Goal: Communication & Community: Ask a question

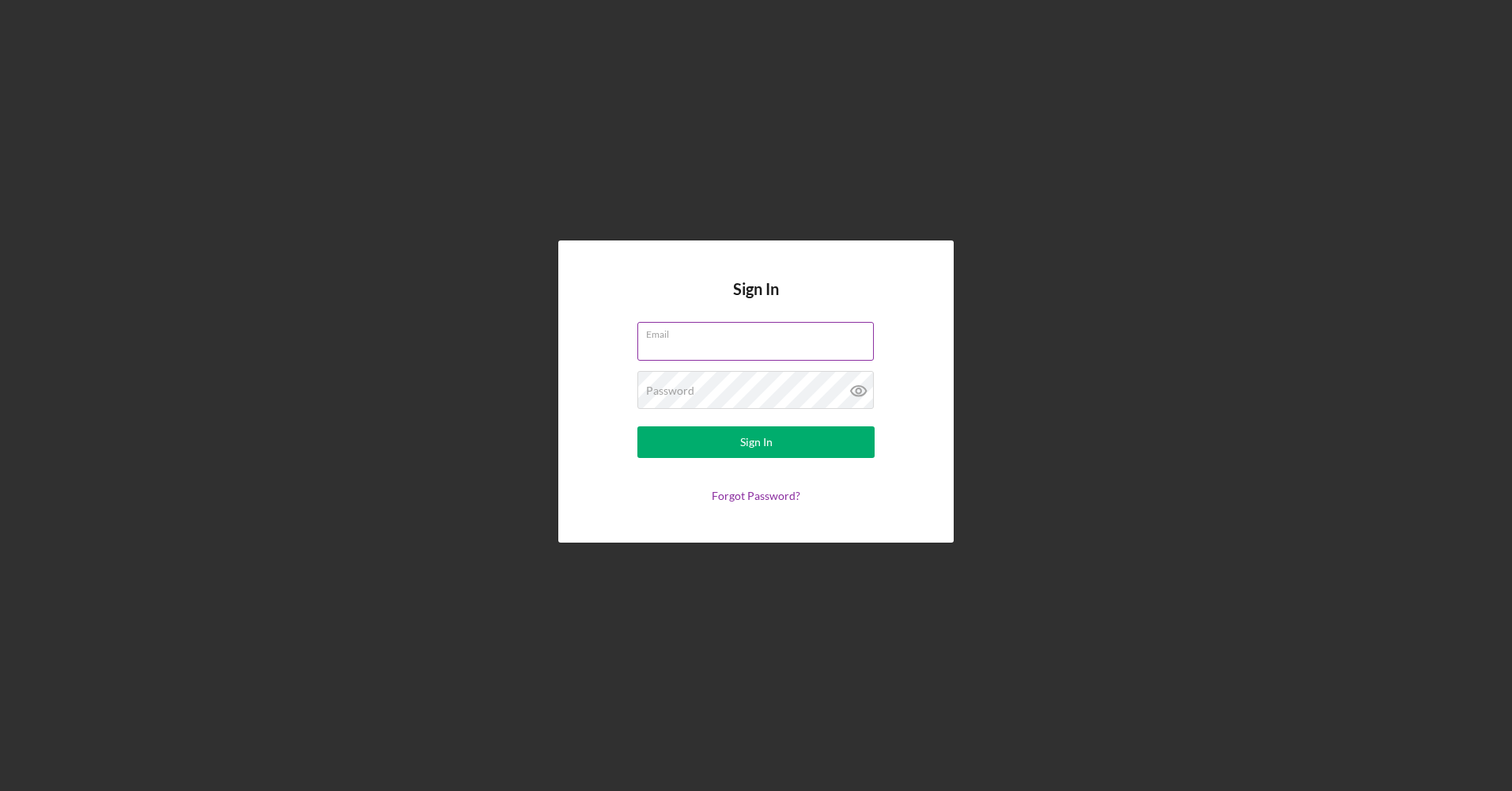
click at [698, 341] on input "Email" at bounding box center [755, 341] width 237 height 38
type input "[EMAIL_ADDRESS][DOMAIN_NAME]"
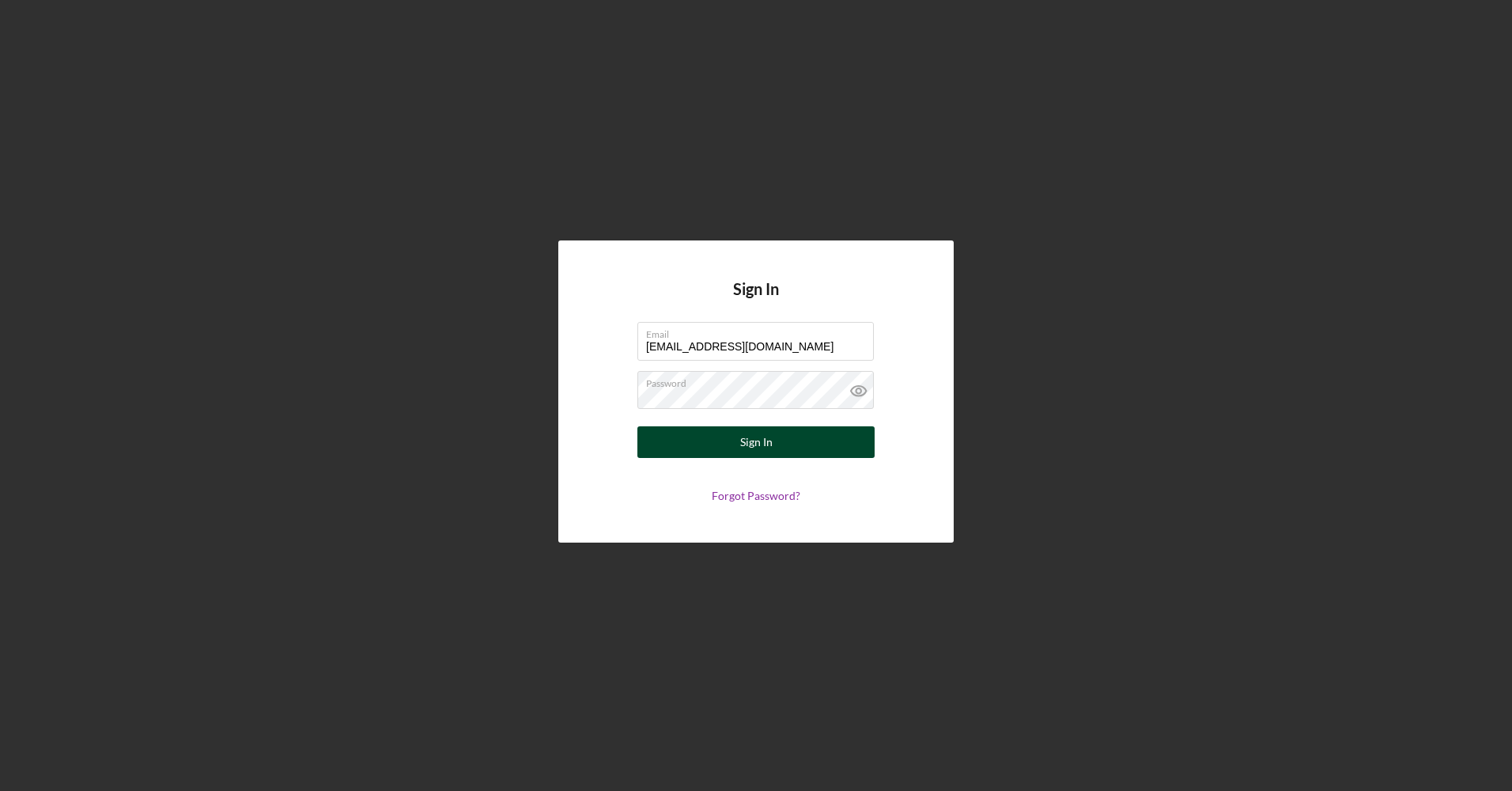
click at [723, 446] on button "Sign In" at bounding box center [755, 442] width 238 height 31
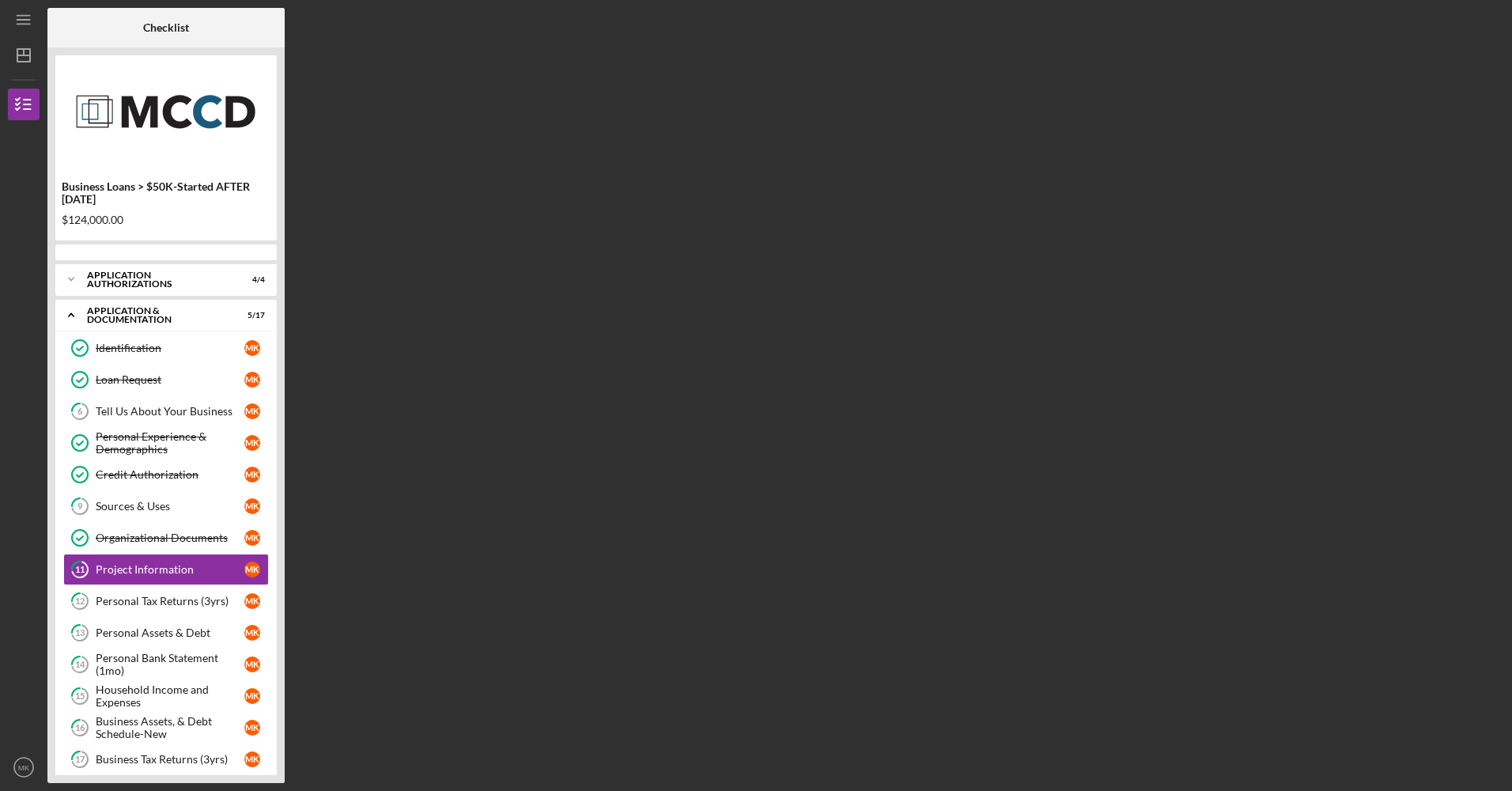
scroll to position [50, 0]
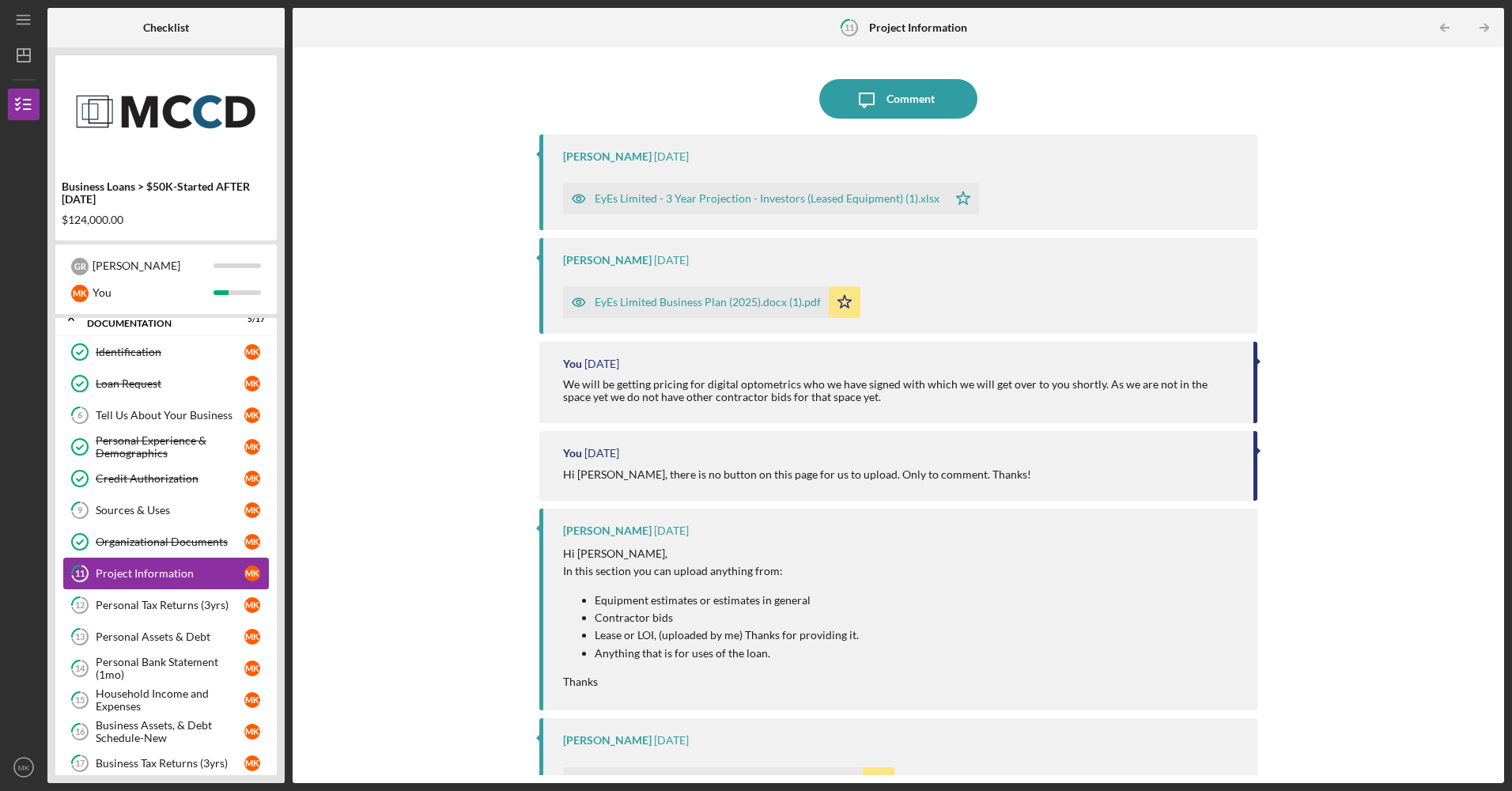
click at [144, 574] on div "Project Information" at bounding box center [170, 573] width 149 height 13
drag, startPoint x: 273, startPoint y: 346, endPoint x: 264, endPoint y: 527, distance: 181.2
click at [264, 527] on div "Identification Identification M K Loan Request Loan Request M K 6 Tell Us About…" at bounding box center [166, 608] width 221 height 546
click at [182, 593] on link "12 Personal Tax Returns (3yrs) M K" at bounding box center [166, 605] width 205 height 31
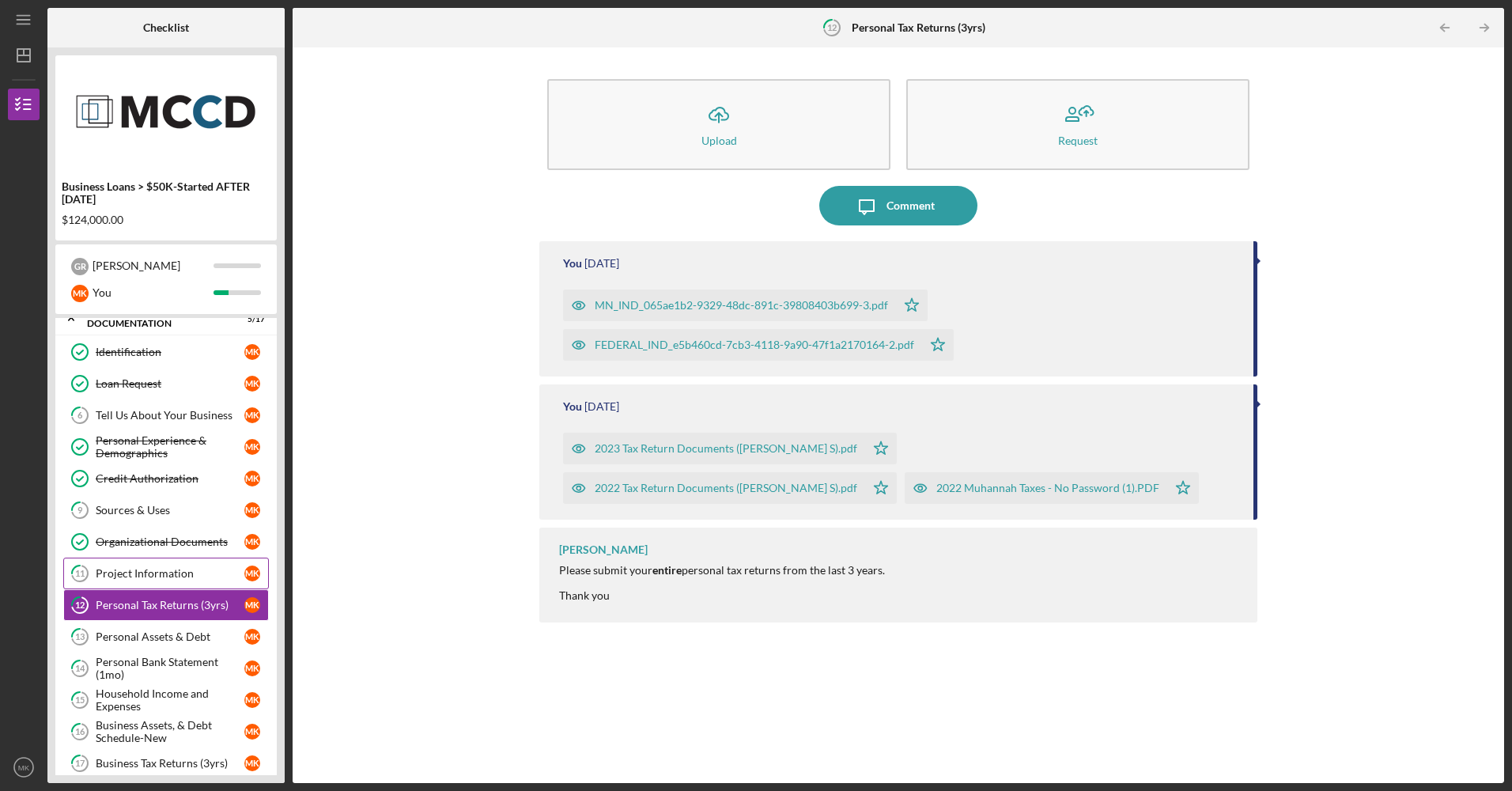
click at [179, 570] on div "Project Information" at bounding box center [170, 573] width 149 height 13
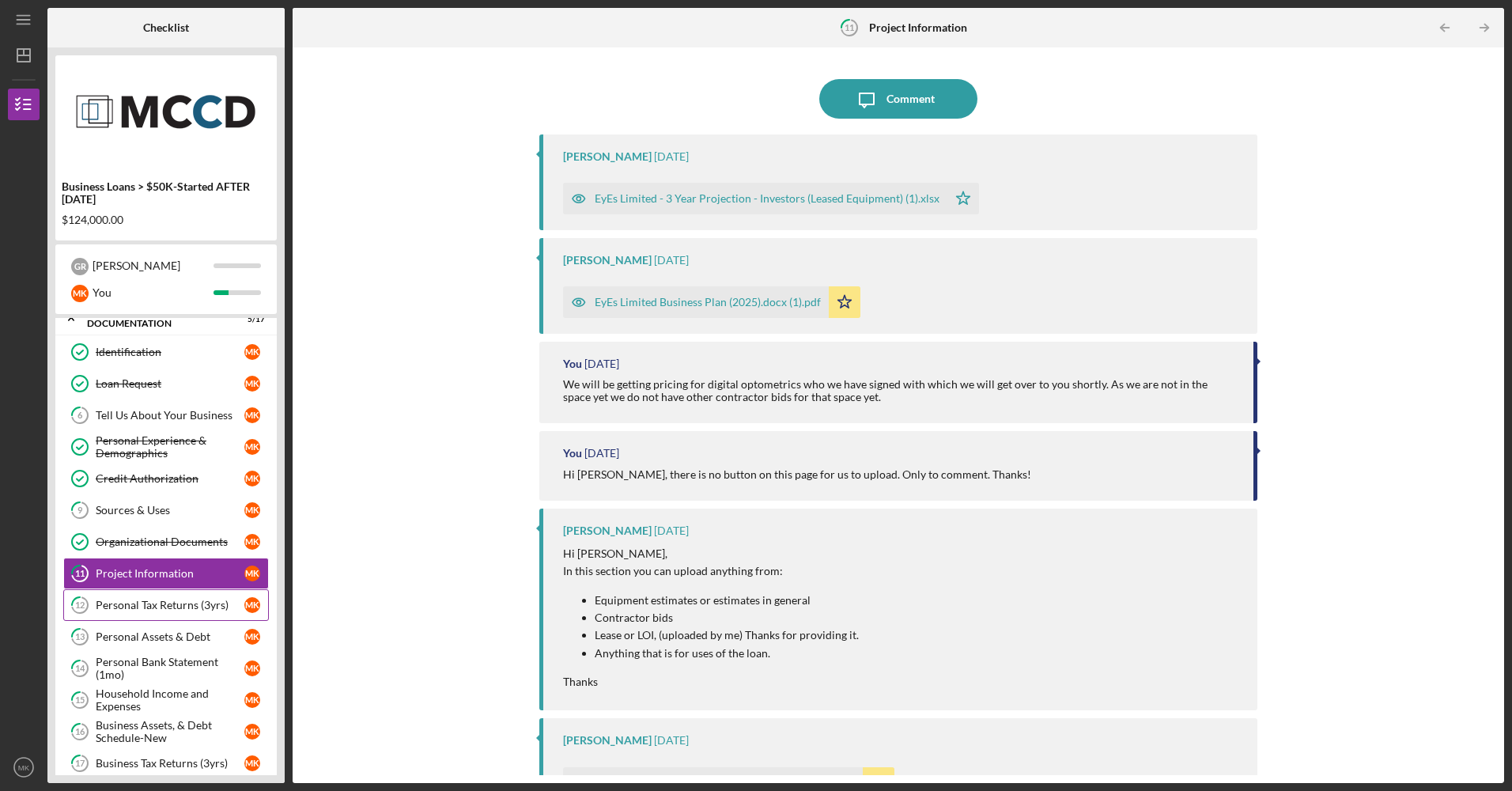
click at [172, 607] on div "Personal Tax Returns (3yrs)" at bounding box center [170, 605] width 149 height 13
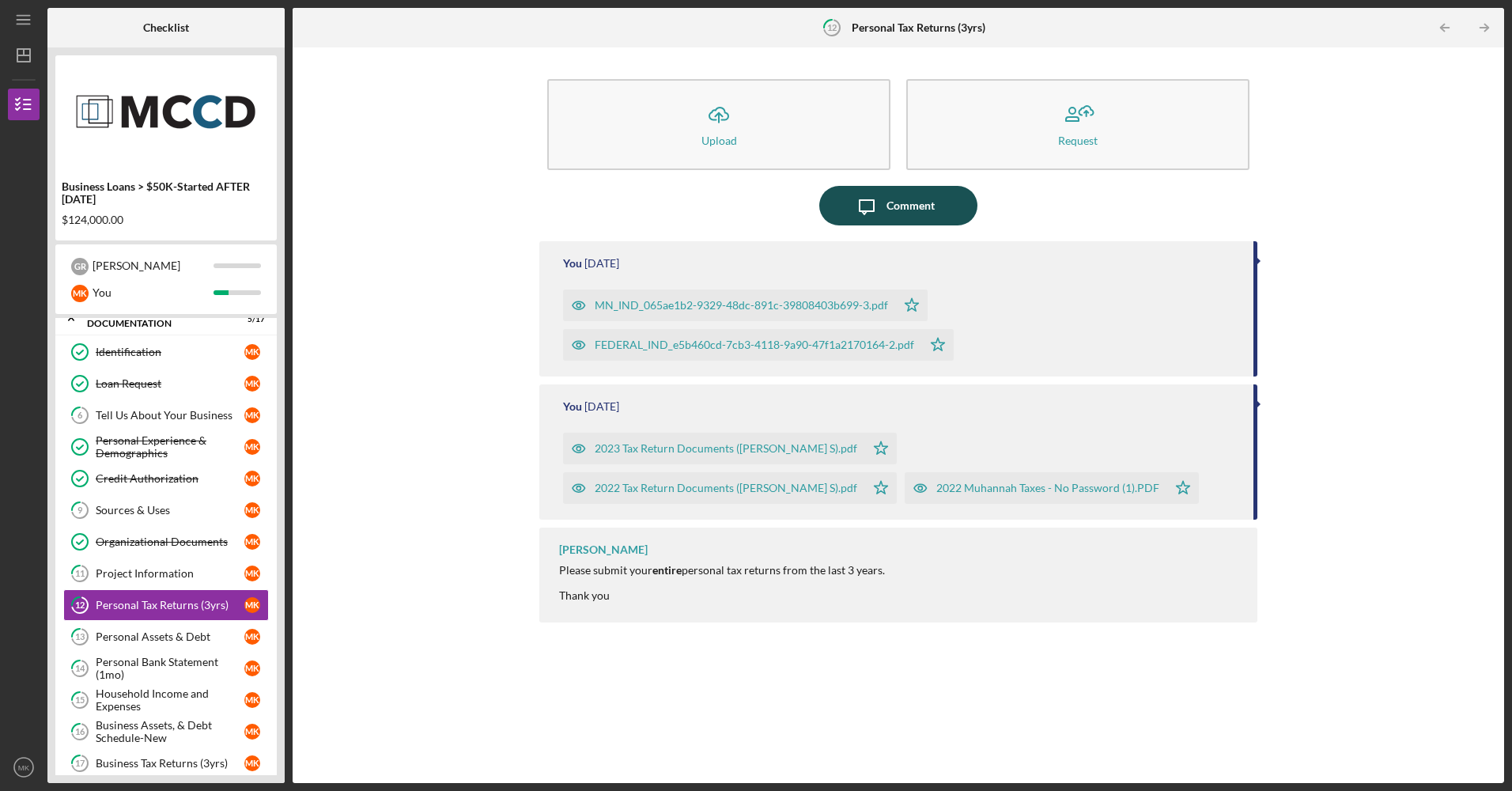
click at [885, 208] on icon "Icon/Message" at bounding box center [866, 205] width 39 height 39
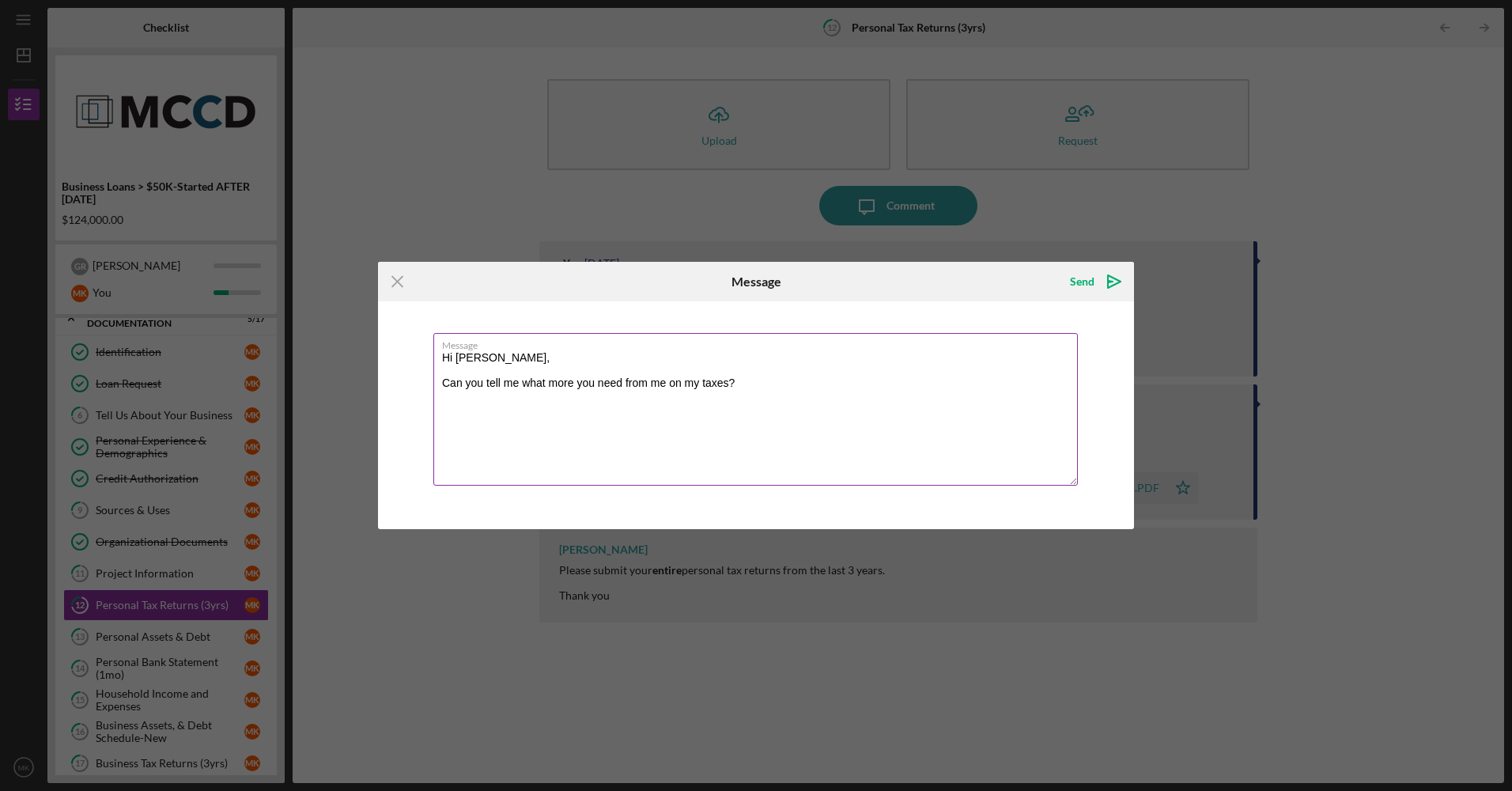
click at [740, 386] on textarea "Hi [PERSON_NAME], Can you tell me what more you need from me on my taxes?" at bounding box center [755, 409] width 645 height 152
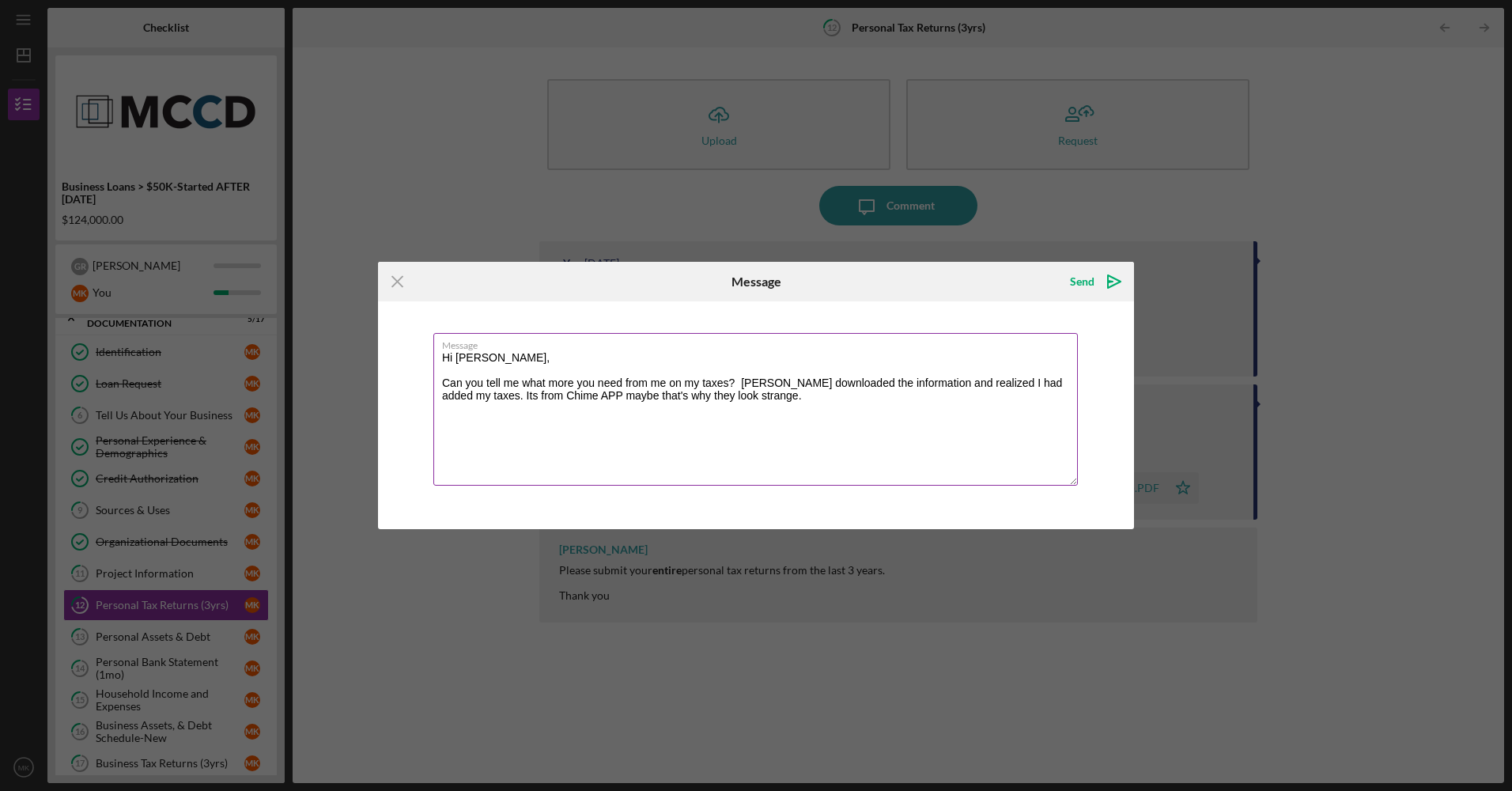
drag, startPoint x: 472, startPoint y: 394, endPoint x: 492, endPoint y: 376, distance: 26.9
click at [492, 376] on textarea "Hi [PERSON_NAME], Can you tell me what more you need from me on my taxes? [PERS…" at bounding box center [755, 409] width 645 height 152
click at [484, 394] on textarea "Hi [PERSON_NAME], Can you tell me what more you need from me on my taxes? [PERS…" at bounding box center [755, 409] width 645 height 152
click at [490, 396] on textarea "Hi [PERSON_NAME], Can you tell me what more you need from me on my taxes? [PERS…" at bounding box center [755, 409] width 645 height 152
click at [645, 394] on textarea "Hi [PERSON_NAME], Can you tell me what more you need from me on my taxes? [PERS…" at bounding box center [755, 409] width 645 height 152
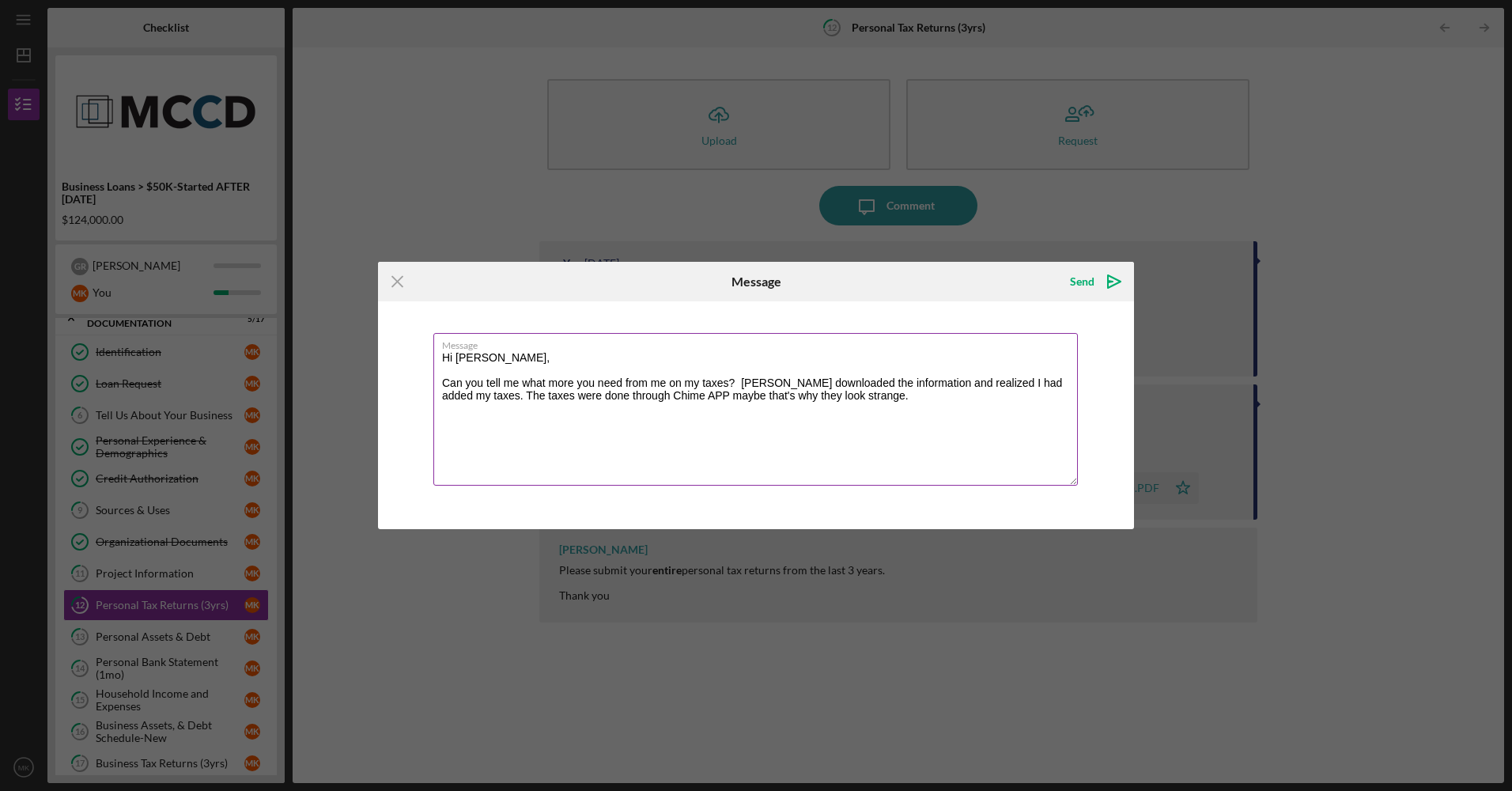
click at [862, 396] on textarea "Hi [PERSON_NAME], Can you tell me what more you need from me on my taxes? [PERS…" at bounding box center [755, 409] width 645 height 152
type textarea "Hi [PERSON_NAME], Can you tell me what more you need from me on my taxes? [PERS…"
click at [1114, 275] on icon "Icon/icon-invite-send" at bounding box center [1114, 281] width 39 height 39
